Goal: Check status: Check status

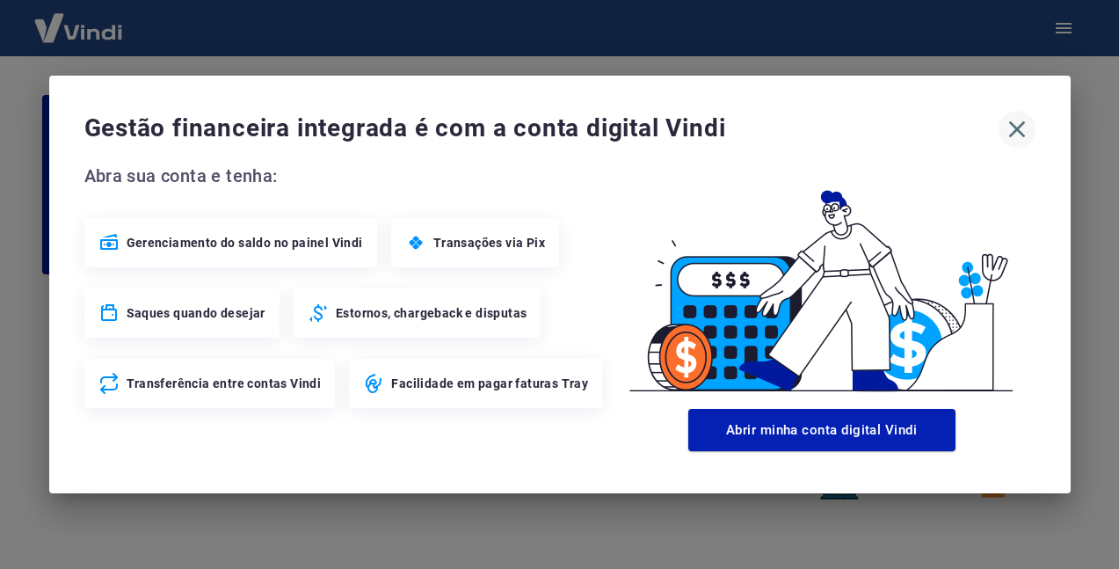
click at [1018, 127] on icon "button" at bounding box center [1016, 129] width 17 height 17
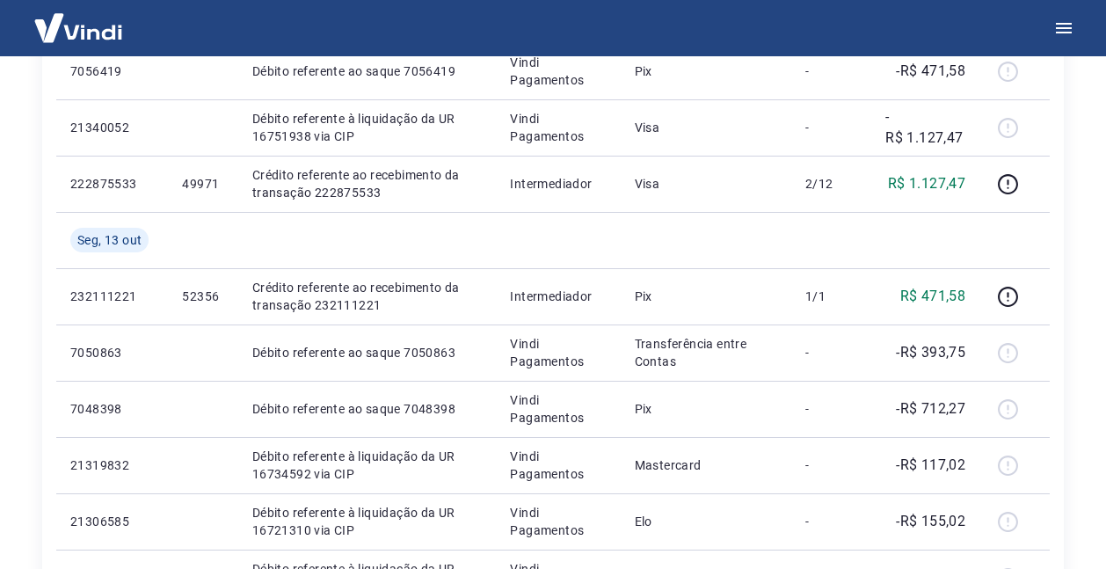
scroll to position [615, 0]
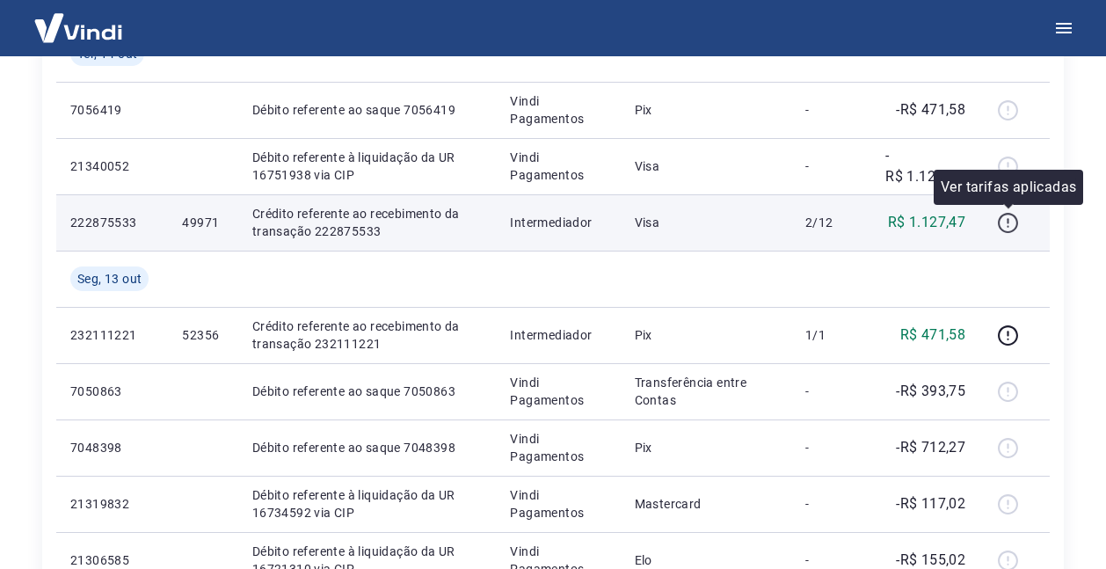
click at [1012, 223] on icon "button" at bounding box center [1008, 223] width 22 height 22
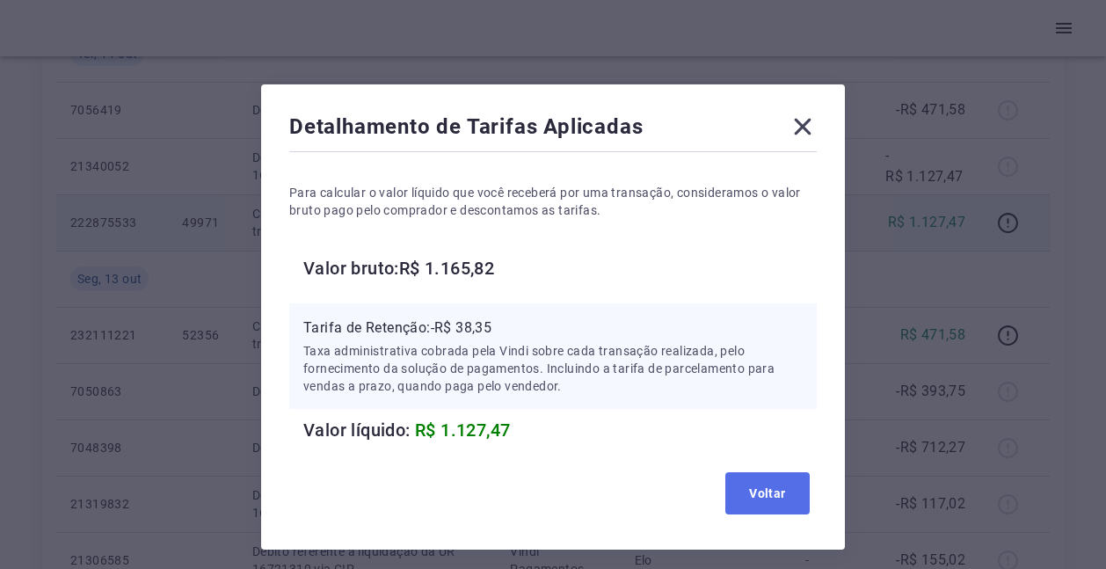
click at [774, 489] on button "Voltar" at bounding box center [767, 493] width 84 height 42
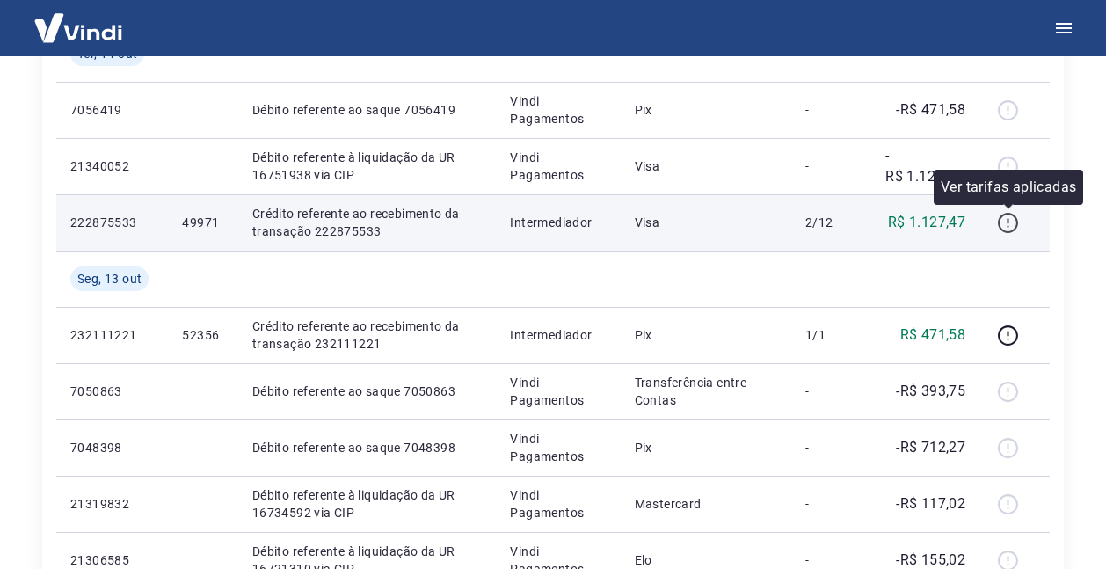
click at [1006, 222] on icon "button" at bounding box center [1008, 223] width 22 height 22
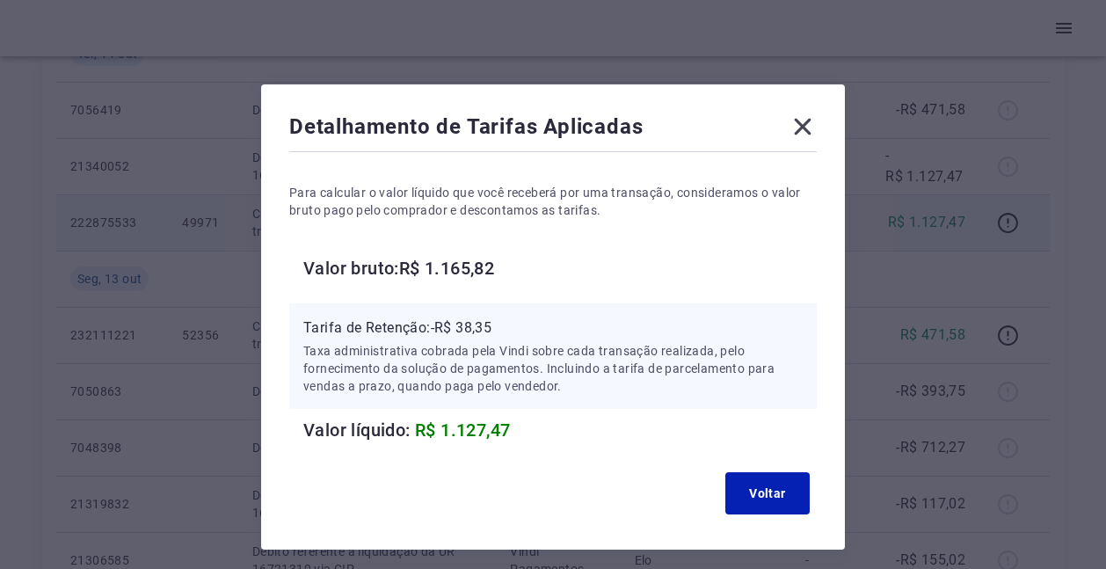
click at [799, 124] on icon at bounding box center [803, 127] width 17 height 17
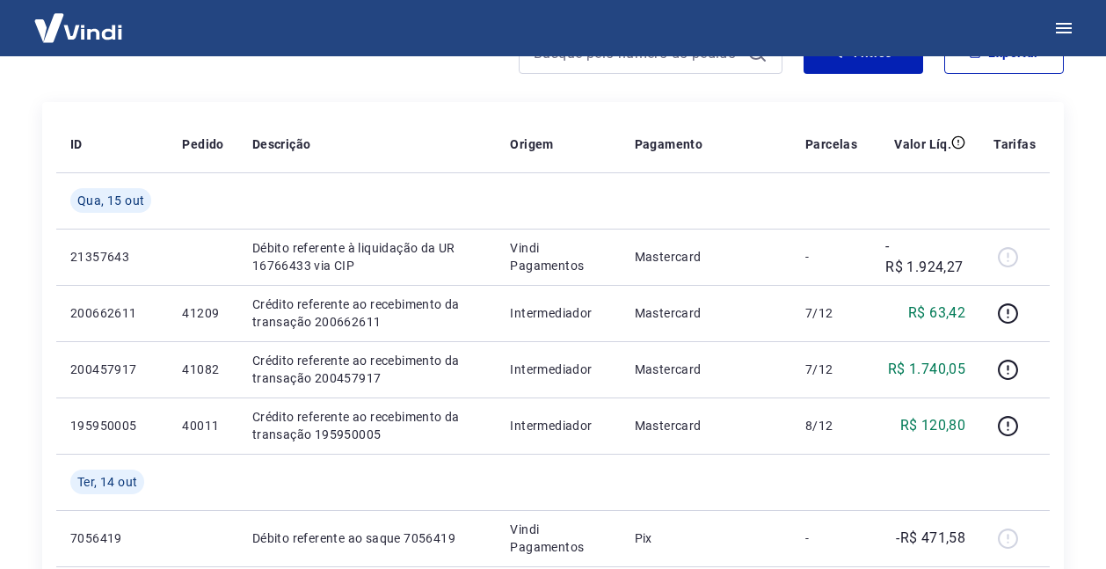
scroll to position [88, 0]
